Goal: Task Accomplishment & Management: Manage account settings

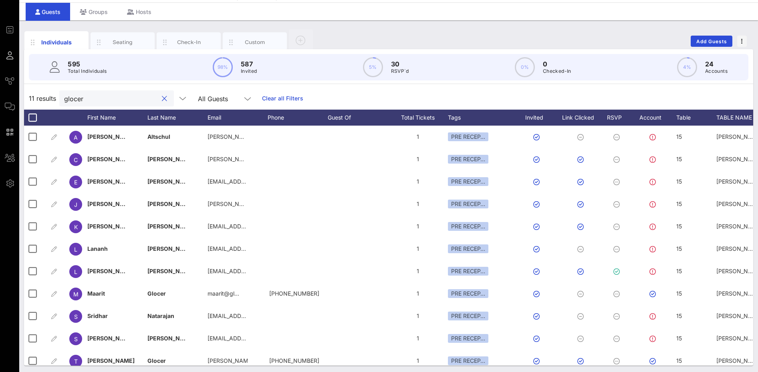
scroll to position [12, 0]
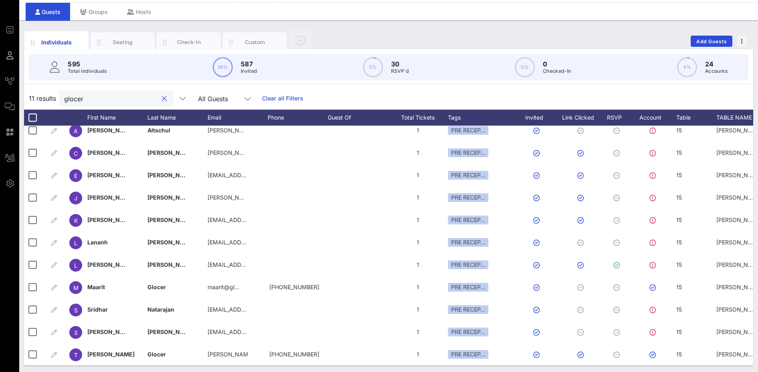
drag, startPoint x: 101, startPoint y: 103, endPoint x: 26, endPoint y: 103, distance: 74.9
click at [26, 103] on div "11 results glocer All Guests Clear all Filters" at bounding box center [388, 98] width 729 height 22
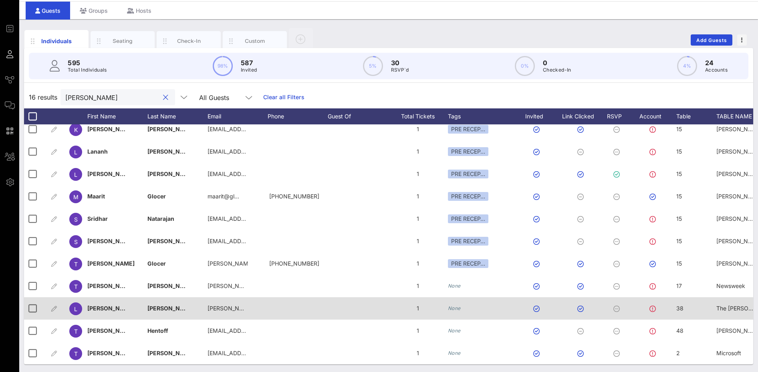
scroll to position [25, 0]
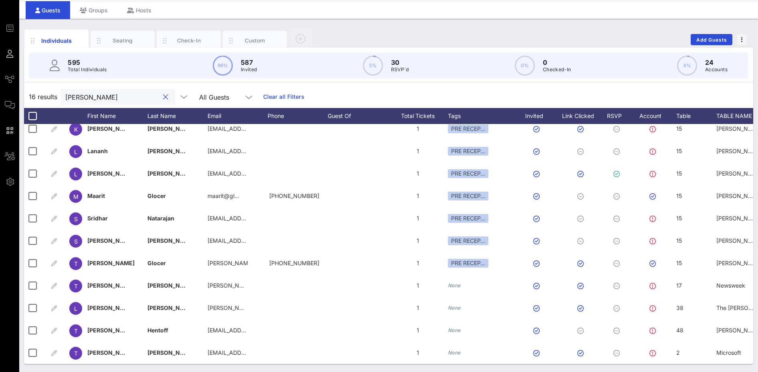
drag, startPoint x: 95, startPoint y: 99, endPoint x: 54, endPoint y: 94, distance: 40.3
click at [54, 94] on div "16 results [PERSON_NAME] All Guests Clear all Filters" at bounding box center [388, 97] width 729 height 22
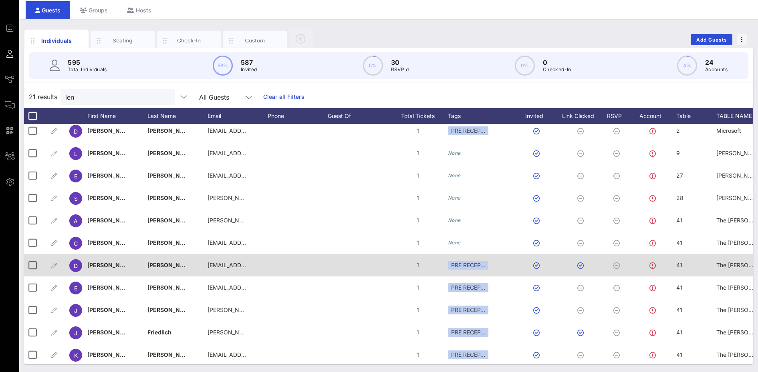
scroll to position [0, 0]
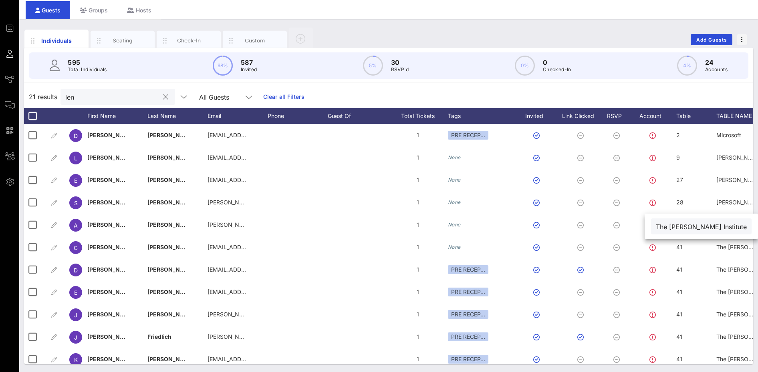
click at [89, 97] on input "len" at bounding box center [112, 97] width 94 height 10
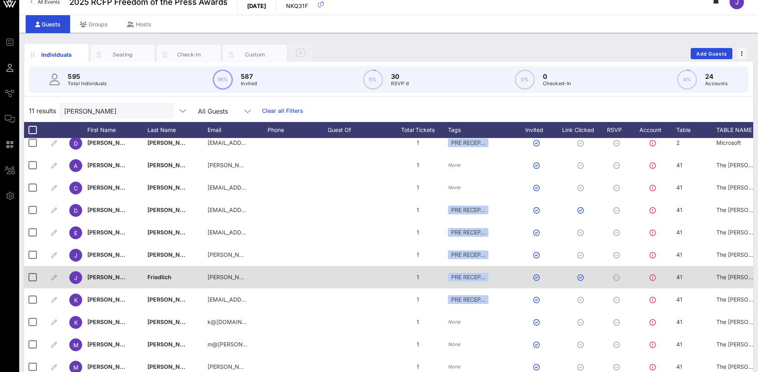
scroll to position [25, 0]
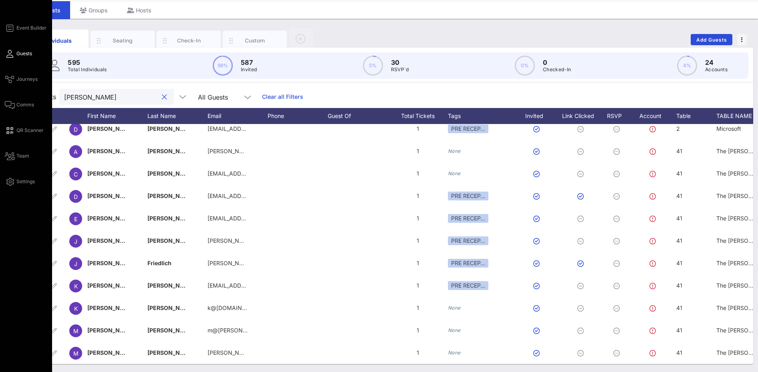
drag, startPoint x: 80, startPoint y: 98, endPoint x: 10, endPoint y: 94, distance: 70.6
click at [36, 99] on div "11 results [PERSON_NAME] All Guests Clear all Filters" at bounding box center [388, 97] width 729 height 22
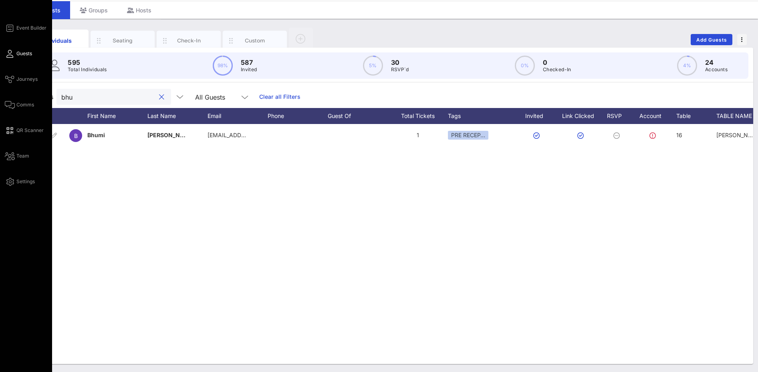
scroll to position [0, 0]
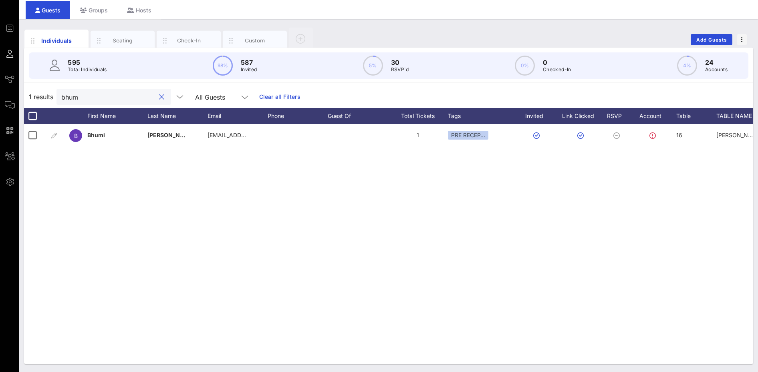
drag, startPoint x: 85, startPoint y: 100, endPoint x: 26, endPoint y: 99, distance: 58.9
click at [33, 100] on div "1 results bhum All Guests Clear all Filters" at bounding box center [388, 97] width 729 height 22
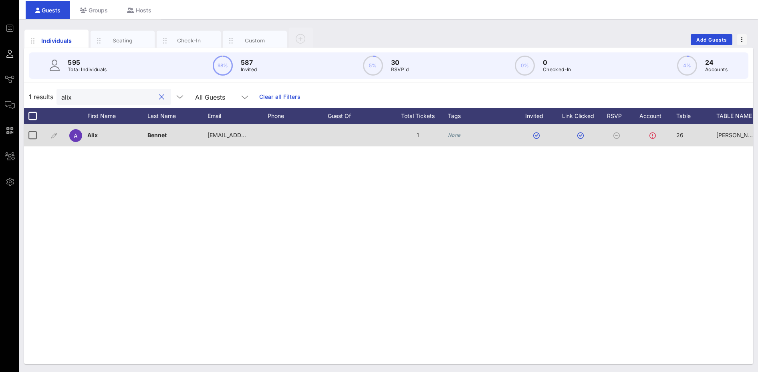
type input "alix"
click at [167, 133] on div "Bennet" at bounding box center [177, 140] width 60 height 32
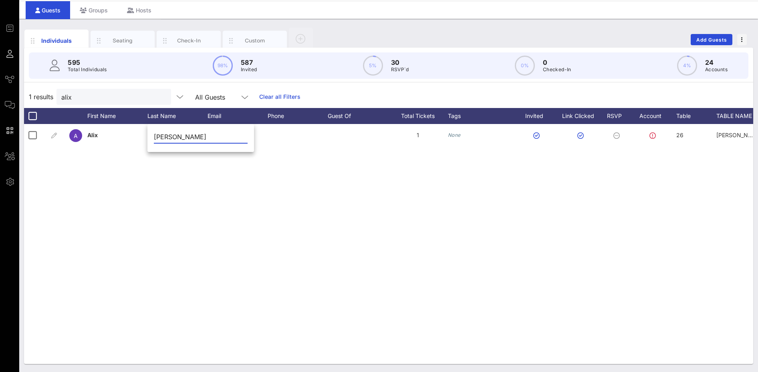
type input "[PERSON_NAME]"
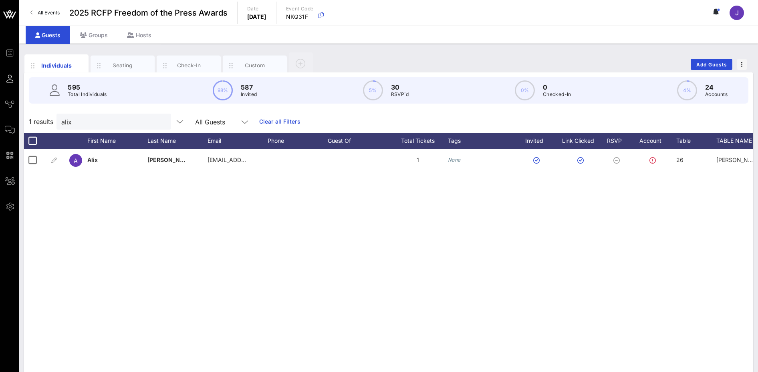
click at [714, 13] on icon at bounding box center [714, 11] width 2 height 5
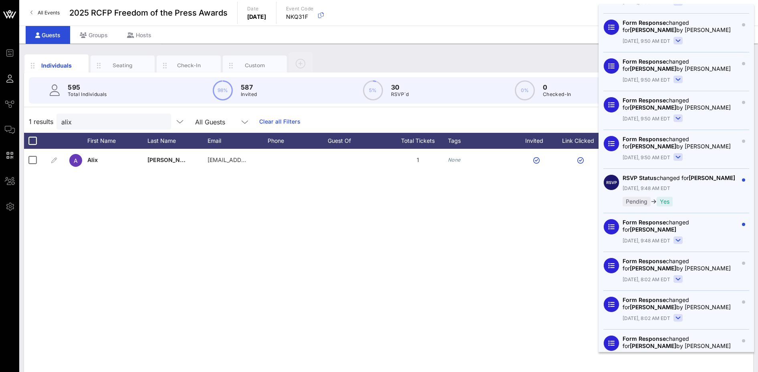
scroll to position [120, 0]
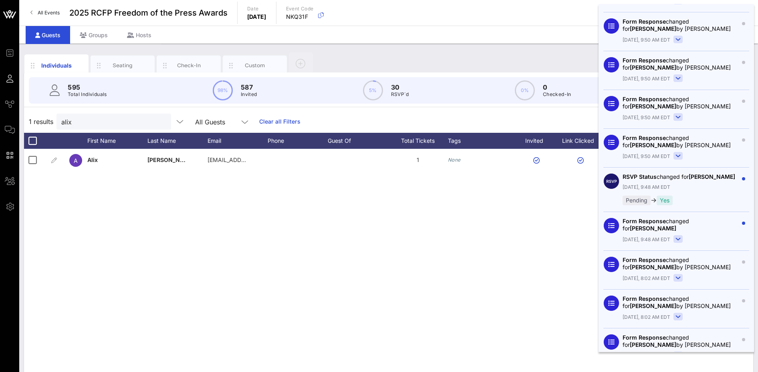
click at [701, 196] on div "Pending → Yes" at bounding box center [679, 201] width 115 height 10
click at [677, 243] on rect at bounding box center [678, 239] width 9 height 7
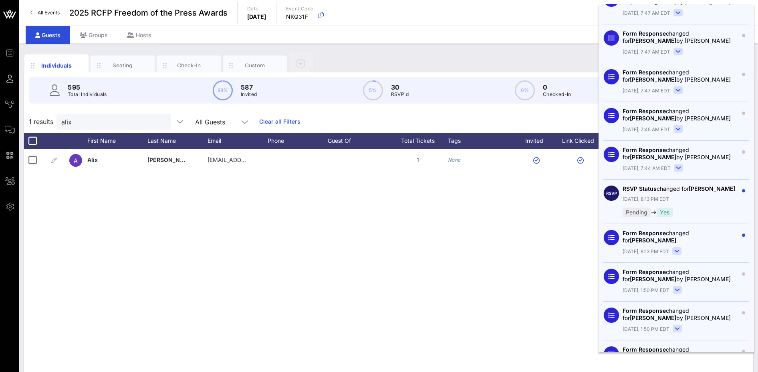
scroll to position [1201, 0]
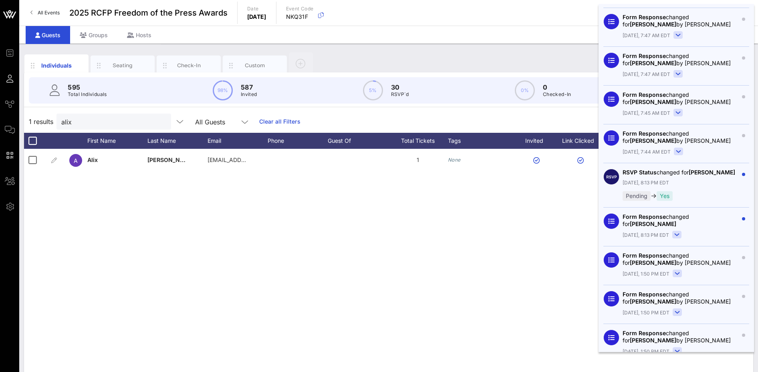
click at [681, 231] on rect at bounding box center [676, 234] width 9 height 7
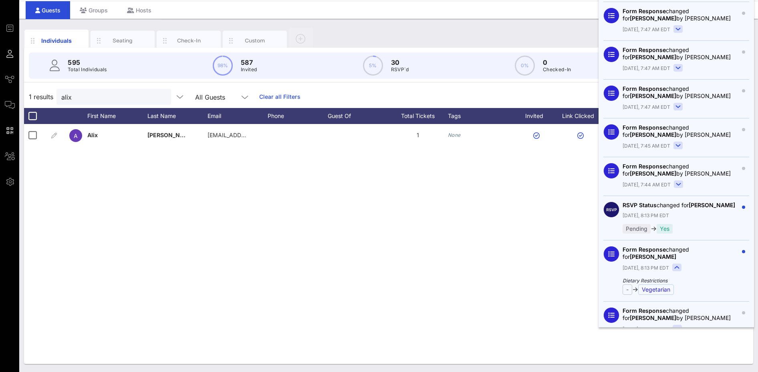
scroll to position [0, 0]
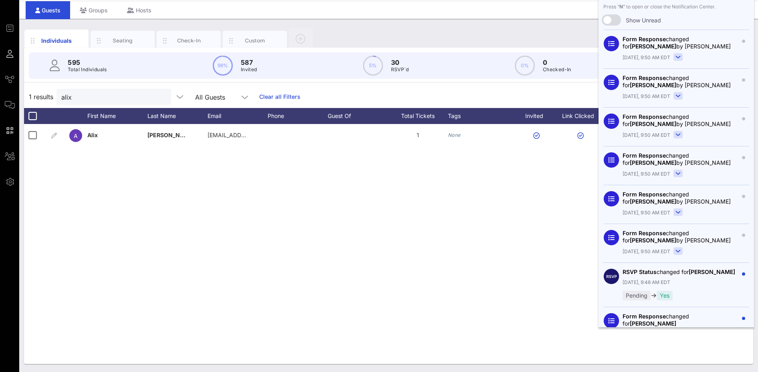
click at [476, 256] on div "A [PERSON_NAME] [EMAIL_ADDRESS][DOMAIN_NAME] 1 None 26 [PERSON_NAME] #3 None No…" at bounding box center [388, 244] width 729 height 240
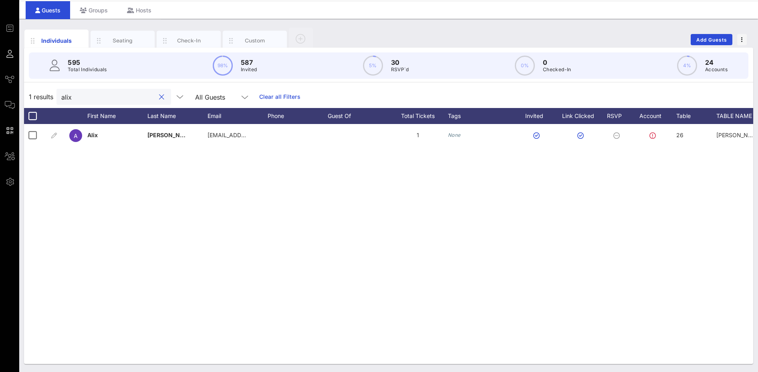
drag, startPoint x: 97, startPoint y: 100, endPoint x: 38, endPoint y: 101, distance: 59.7
click at [43, 100] on div "1 results alix All Guests Clear all Filters" at bounding box center [388, 97] width 729 height 22
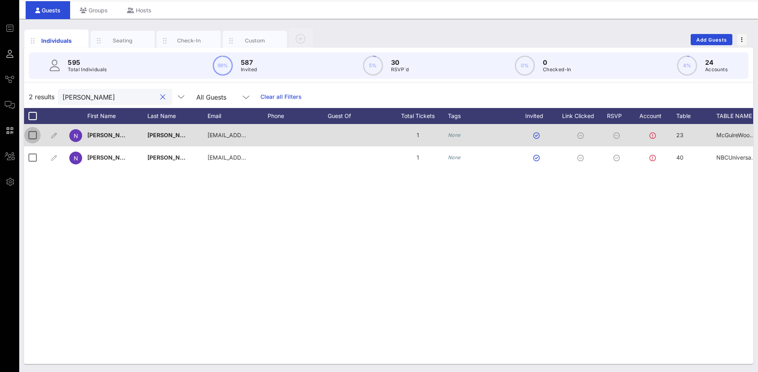
type input "[PERSON_NAME]"
click at [26, 136] on div at bounding box center [33, 136] width 14 height 14
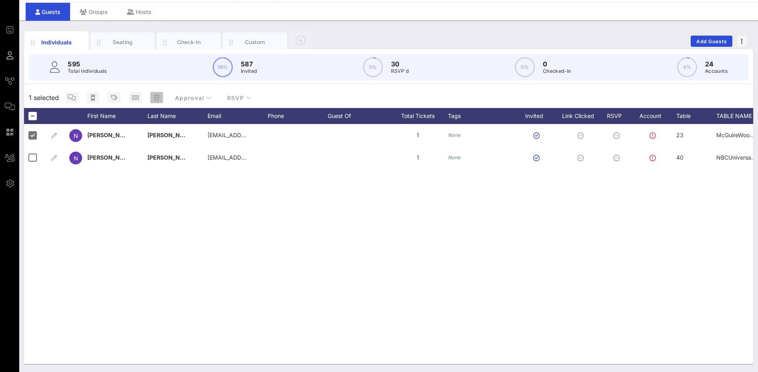
click at [159, 100] on span "button" at bounding box center [156, 98] width 13 height 6
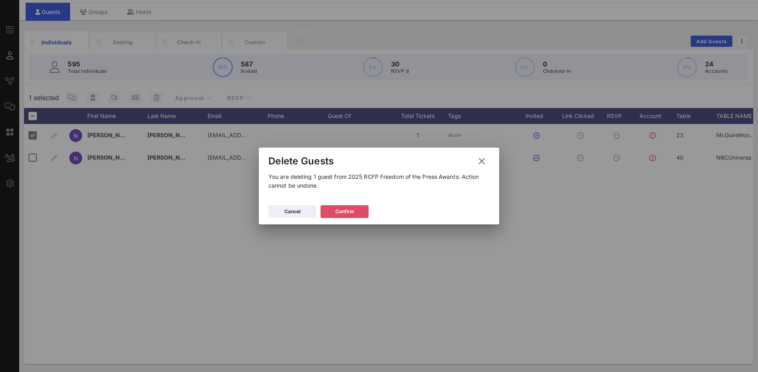
click at [358, 216] on button "Confirm" at bounding box center [344, 211] width 48 height 13
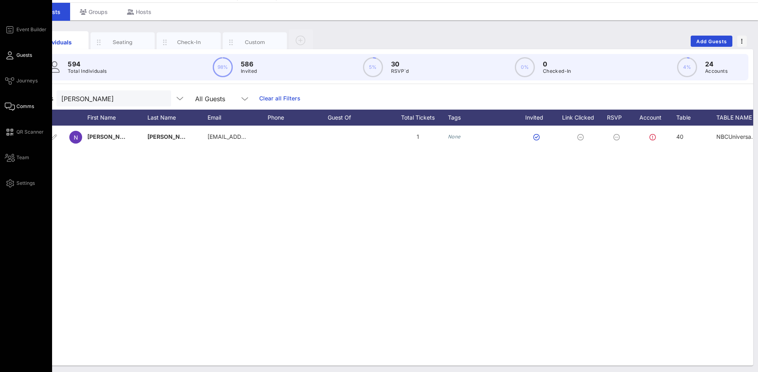
click at [14, 106] on icon at bounding box center [10, 106] width 10 height 1
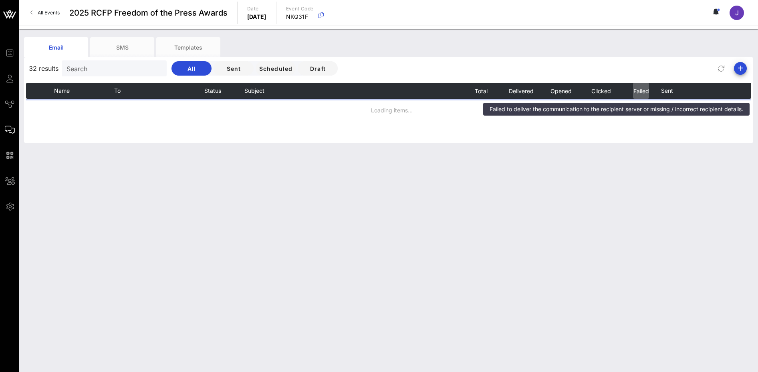
click at [634, 91] on span "Failed" at bounding box center [641, 91] width 16 height 7
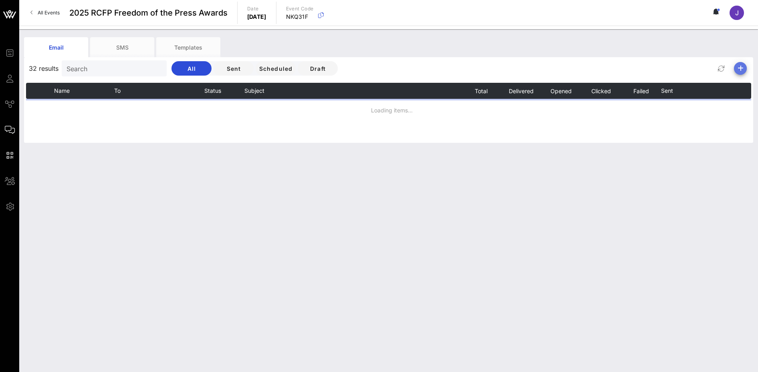
click at [741, 70] on icon "button" at bounding box center [740, 69] width 10 height 10
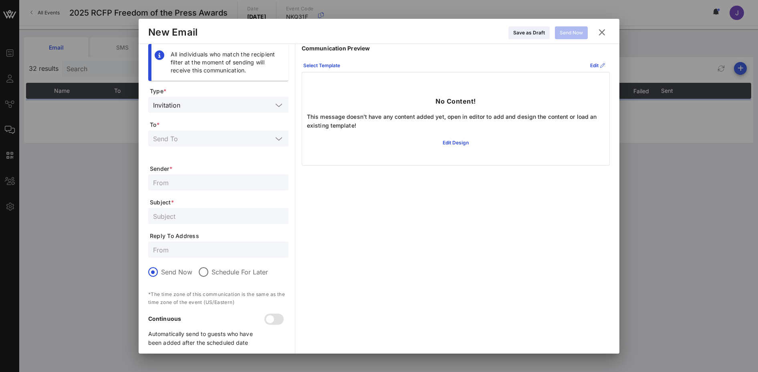
click at [600, 33] on icon at bounding box center [601, 33] width 11 height 10
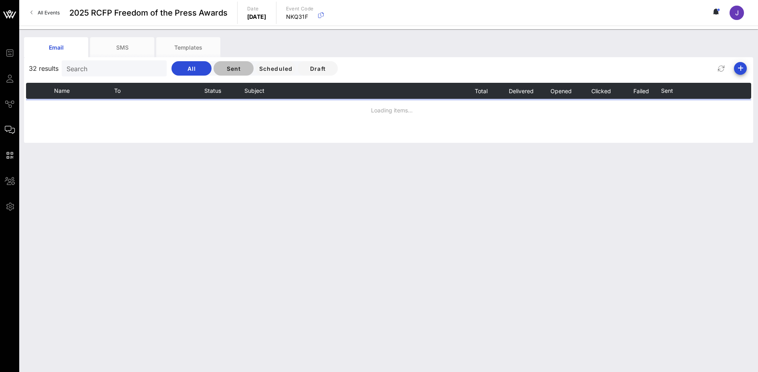
click at [227, 69] on span "Sent" at bounding box center [233, 68] width 27 height 7
click at [78, 68] on input "text" at bounding box center [113, 68] width 94 height 10
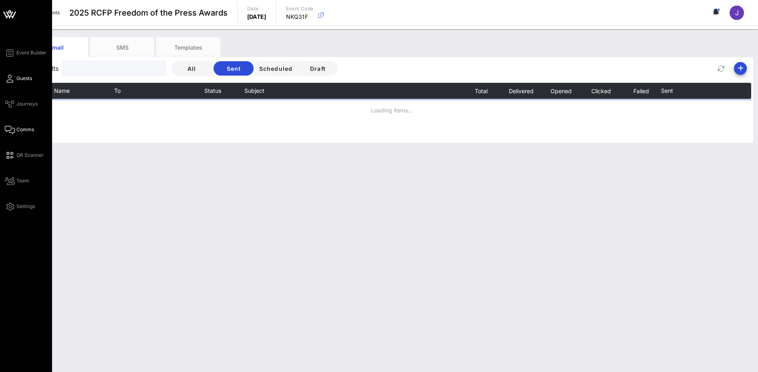
click at [17, 80] on span "Guests" at bounding box center [24, 78] width 16 height 7
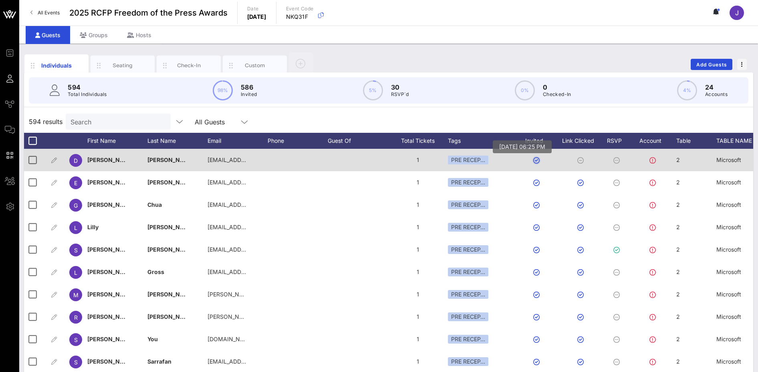
click at [536, 161] on button "button" at bounding box center [536, 160] width 6 height 6
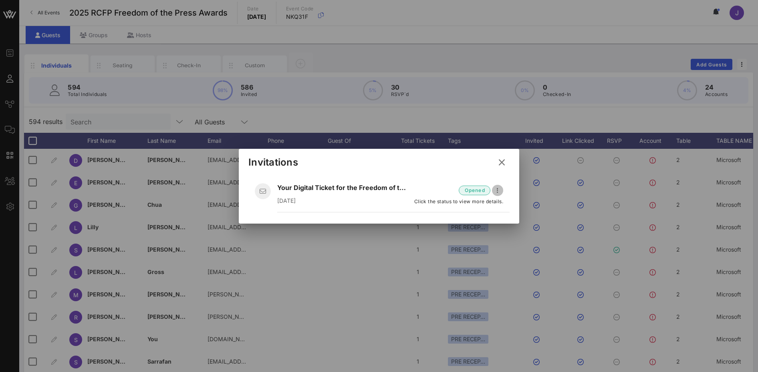
click at [496, 191] on icon "button" at bounding box center [498, 191] width 10 height 10
click at [506, 205] on div "Open" at bounding box center [511, 206] width 22 height 8
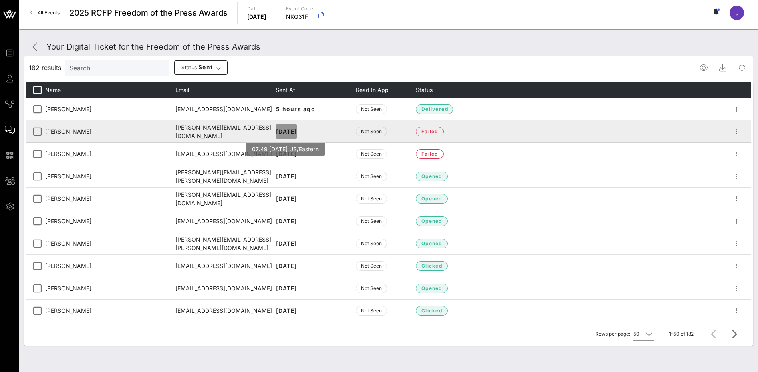
click at [282, 135] on button "[DATE]" at bounding box center [287, 132] width 22 height 14
click at [56, 131] on td "[PERSON_NAME]" at bounding box center [110, 132] width 130 height 22
click at [203, 130] on td "[PERSON_NAME][EMAIL_ADDRESS][DOMAIN_NAME]" at bounding box center [225, 132] width 100 height 22
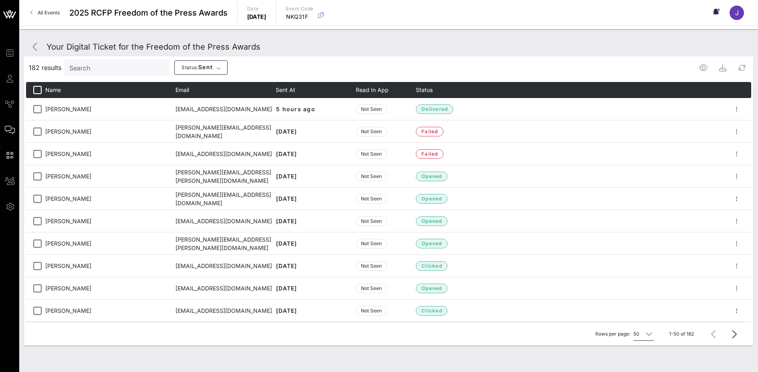
click at [645, 332] on icon at bounding box center [648, 335] width 7 height 10
click at [643, 354] on div "All" at bounding box center [645, 355] width 12 height 8
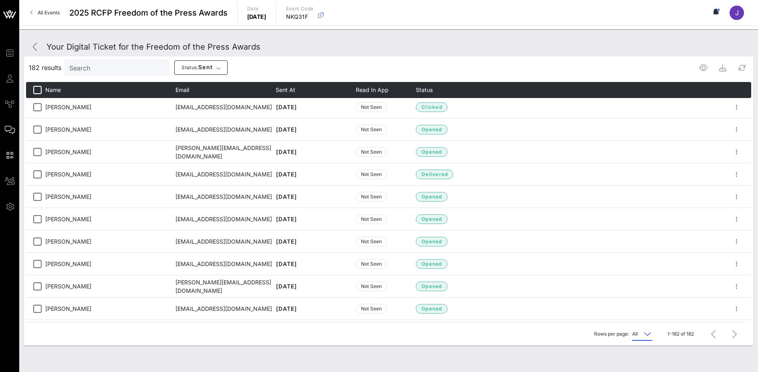
scroll to position [280, 0]
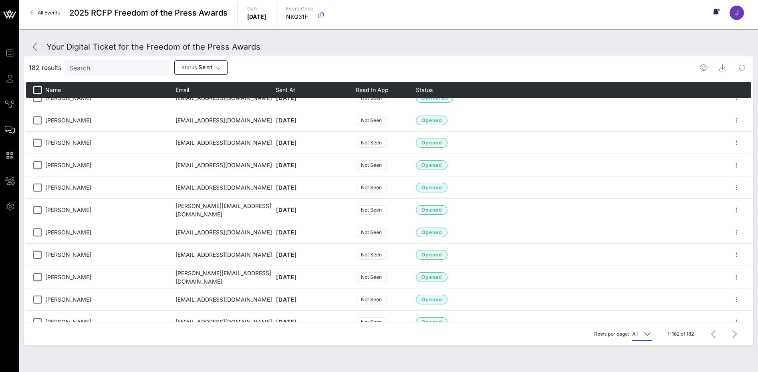
click at [440, 86] on th "Status" at bounding box center [573, 90] width 315 height 16
click at [433, 89] on span "Status" at bounding box center [424, 90] width 17 height 7
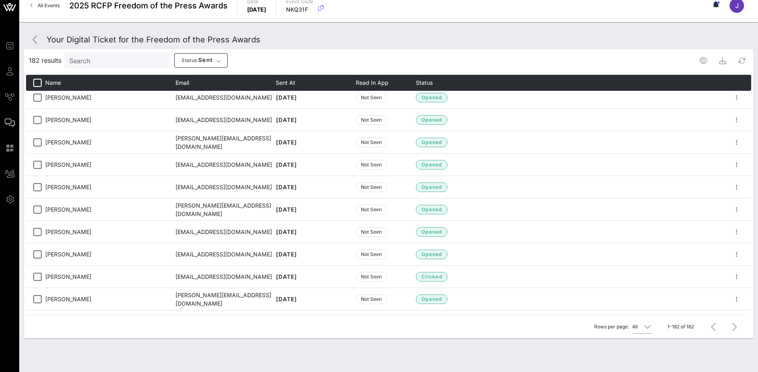
scroll to position [0, 0]
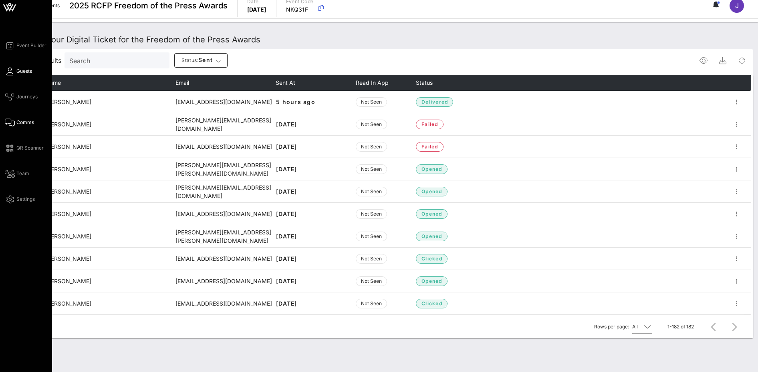
click at [10, 72] on icon at bounding box center [10, 71] width 10 height 1
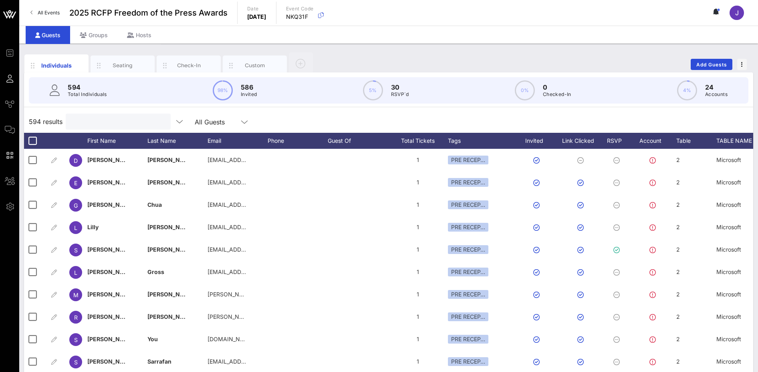
click at [110, 118] on input "text" at bounding box center [117, 122] width 94 height 10
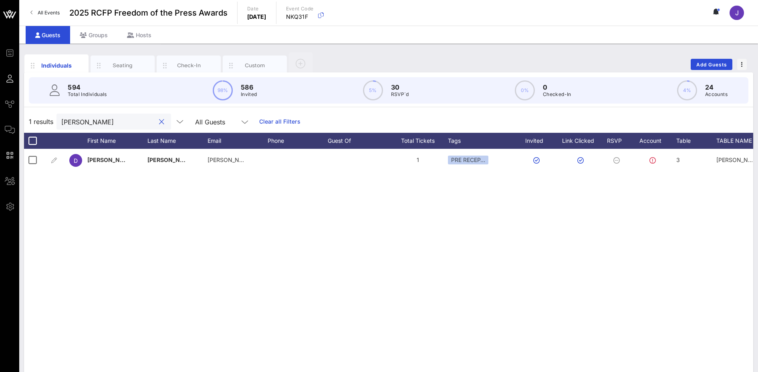
drag, startPoint x: 101, startPoint y: 121, endPoint x: 32, endPoint y: 120, distance: 68.5
click at [32, 120] on div "1 results [PERSON_NAME] All Guests Clear all Filters" at bounding box center [388, 122] width 729 height 22
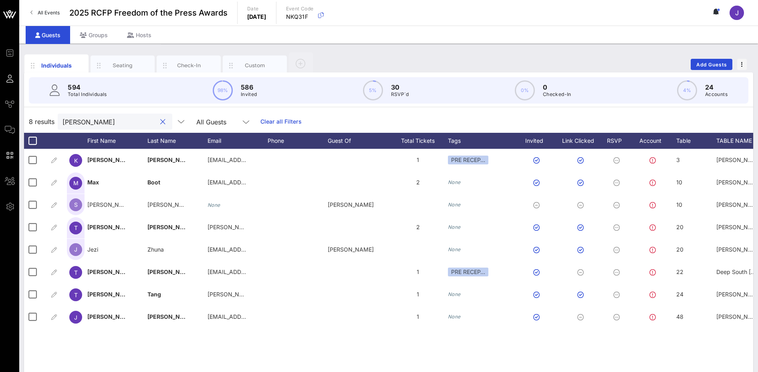
drag, startPoint x: 88, startPoint y: 123, endPoint x: 34, endPoint y: 121, distance: 54.5
click at [34, 121] on div "8 results [PERSON_NAME] All Guests Clear all Filters" at bounding box center [388, 122] width 729 height 22
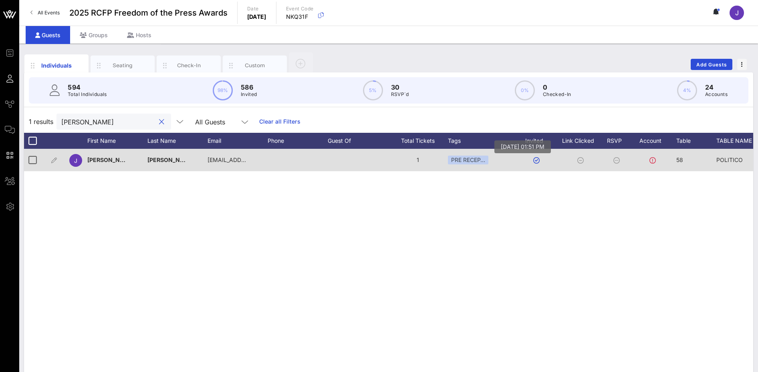
type input "[PERSON_NAME]"
click at [535, 159] on button "button" at bounding box center [536, 160] width 6 height 6
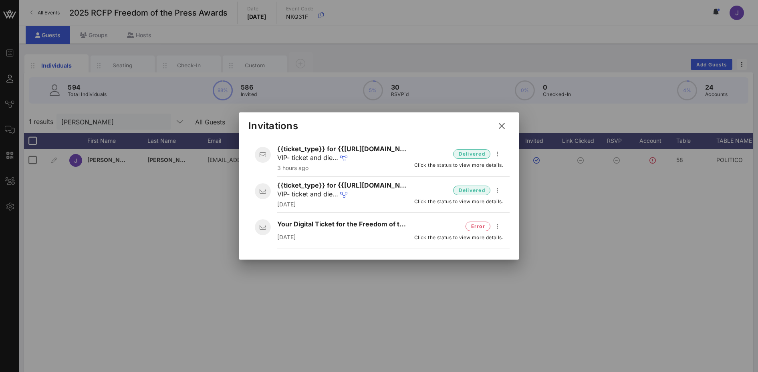
click at [503, 123] on icon at bounding box center [501, 126] width 11 height 10
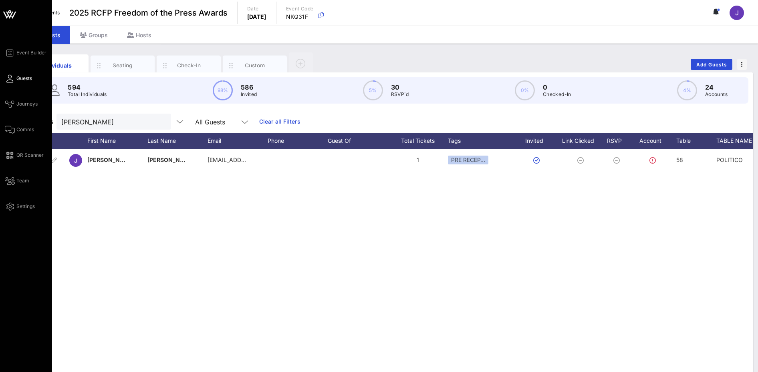
click at [23, 80] on span "Guests" at bounding box center [24, 78] width 16 height 7
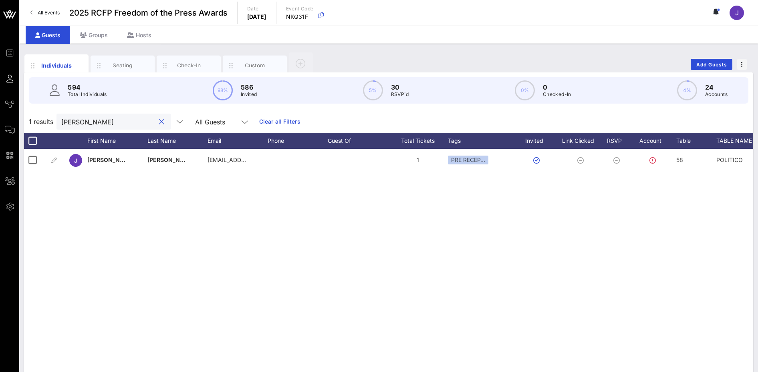
drag, startPoint x: 101, startPoint y: 123, endPoint x: 48, endPoint y: 120, distance: 52.1
click at [48, 120] on div "1 results [PERSON_NAME] All Guests Clear all Filters" at bounding box center [388, 122] width 729 height 22
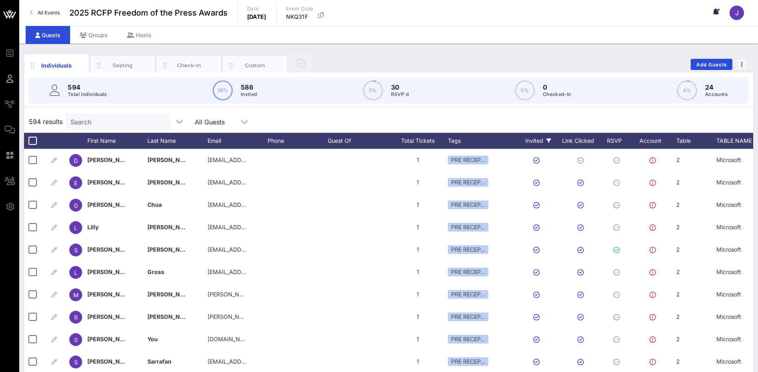
click at [550, 143] on icon at bounding box center [548, 141] width 5 height 5
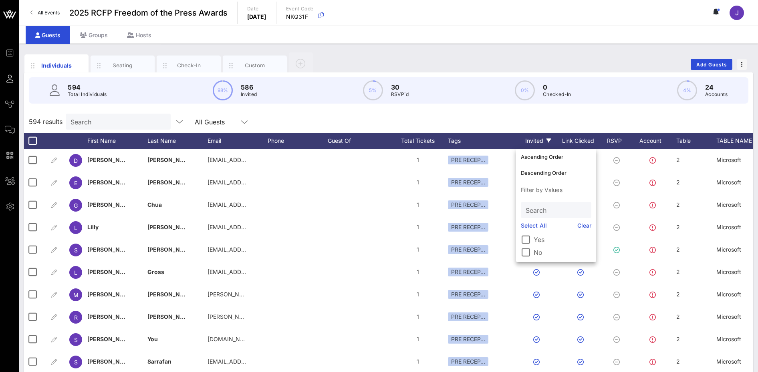
click at [549, 140] on icon at bounding box center [548, 141] width 5 height 5
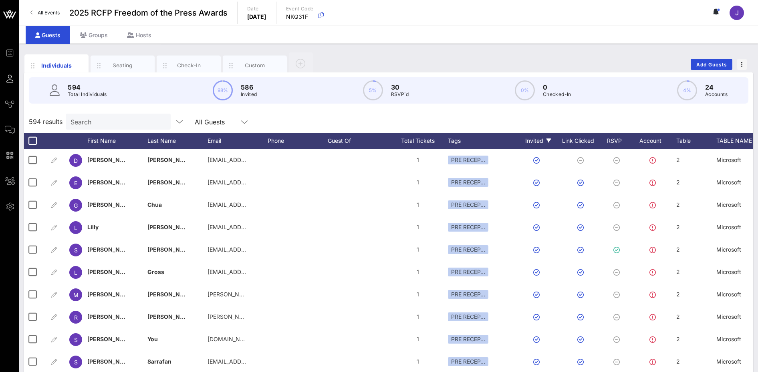
click at [533, 140] on div "Invited" at bounding box center [538, 141] width 44 height 16
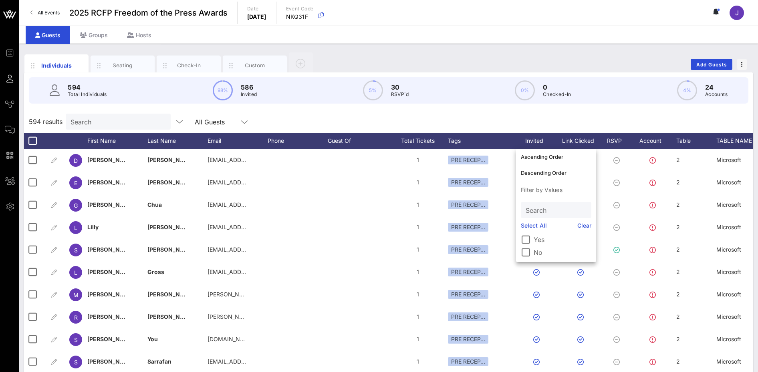
click at [540, 251] on label "No" at bounding box center [562, 253] width 58 height 8
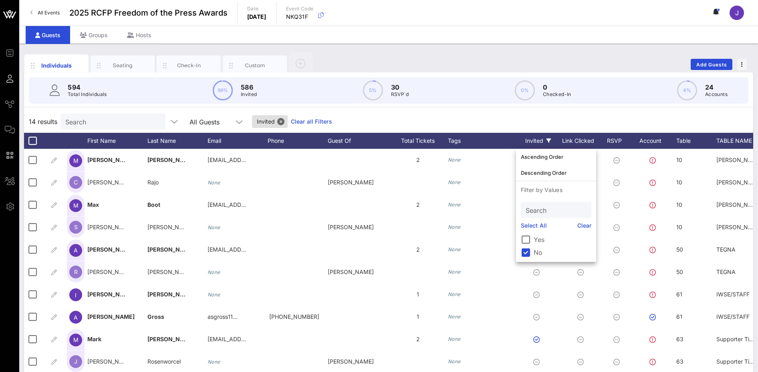
click at [483, 114] on div "14 results Search All Guests Invited Clear all Filters" at bounding box center [388, 122] width 729 height 22
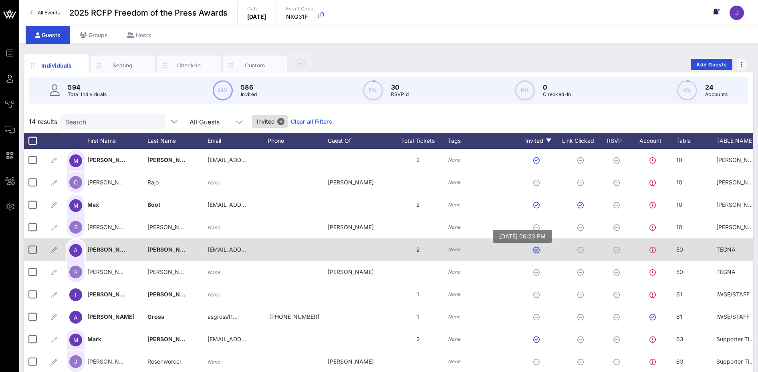
click at [533, 250] on button "button" at bounding box center [536, 250] width 6 height 6
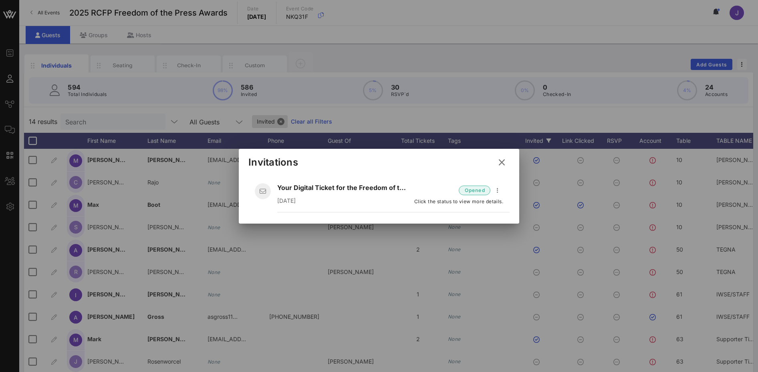
click at [502, 163] on icon at bounding box center [501, 163] width 11 height 10
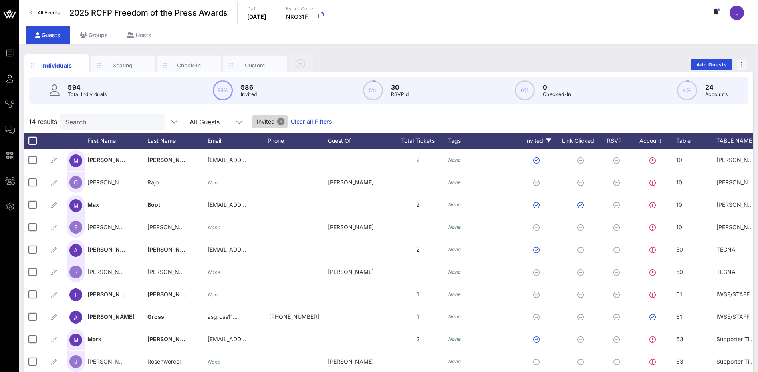
click at [277, 123] on button "Close" at bounding box center [280, 121] width 7 height 7
